Goal: Transaction & Acquisition: Purchase product/service

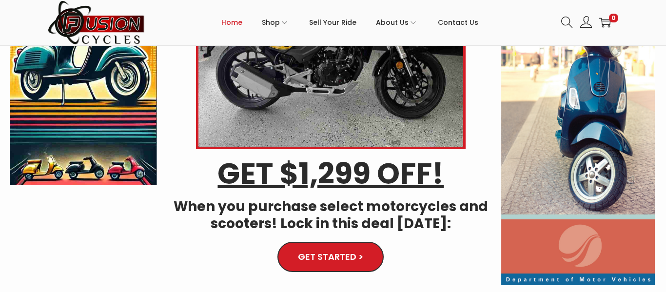
scroll to position [149, 0]
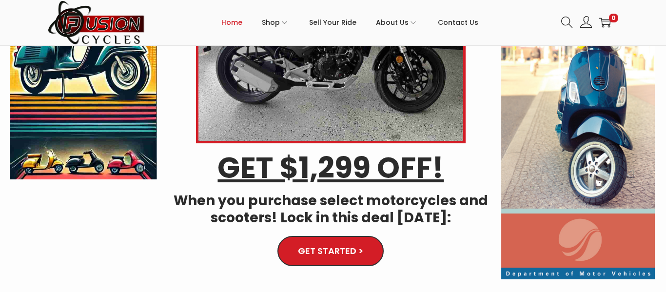
click at [345, 261] on link "GET STARTED >" at bounding box center [331, 251] width 104 height 30
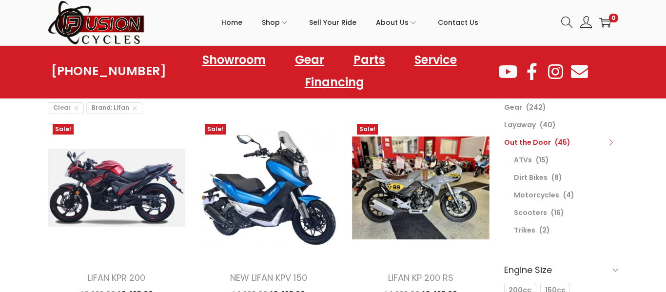
scroll to position [88, 0]
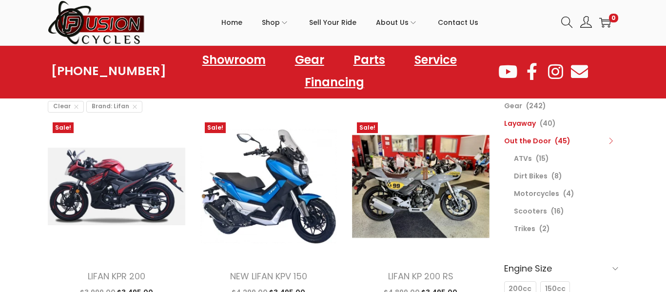
click at [525, 124] on link "Layaway" at bounding box center [520, 123] width 32 height 10
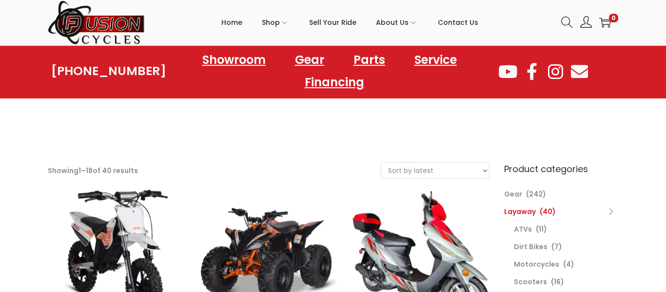
scroll to position [98, 0]
